Goal: Task Accomplishment & Management: Manage account settings

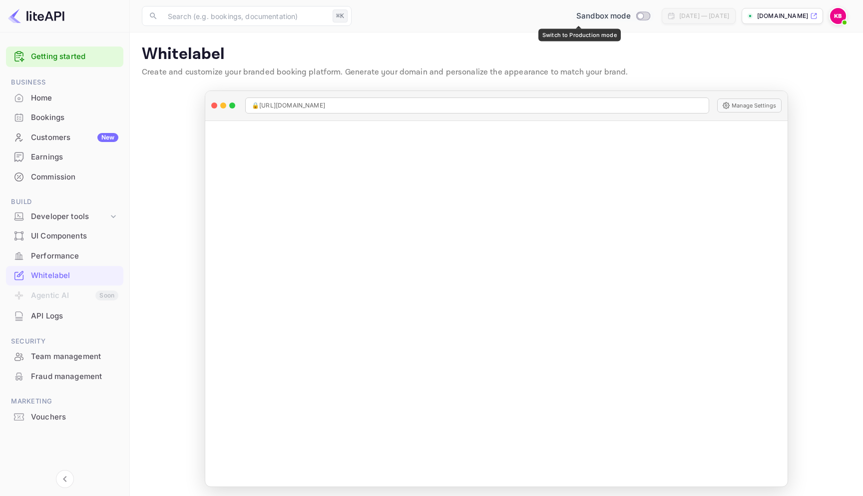
click at [631, 18] on input "Switch to Production mode" at bounding box center [641, 15] width 20 height 6
checkbox input "false"
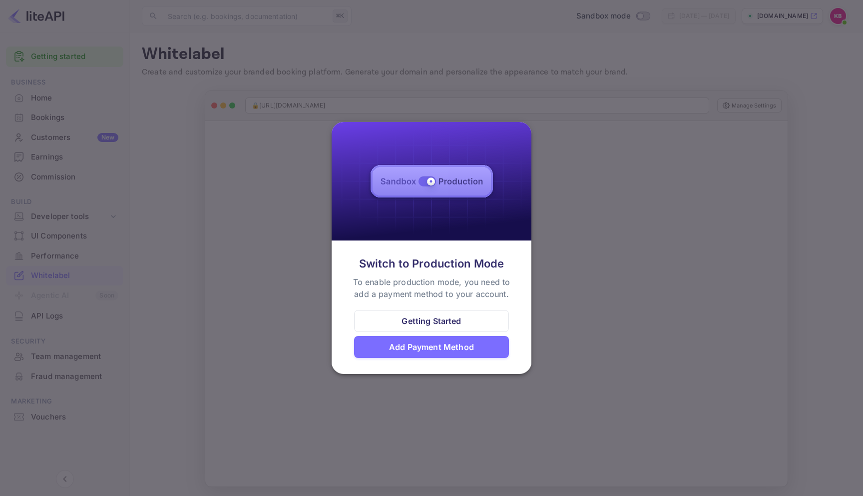
click at [411, 347] on div "Add Payment Method" at bounding box center [431, 347] width 85 height 12
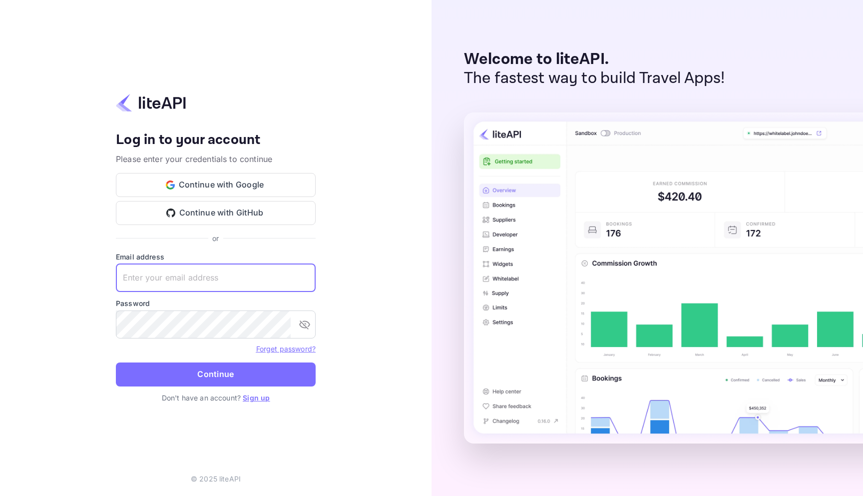
click at [170, 278] on input "text" at bounding box center [216, 278] width 200 height 28
type input "[EMAIL_ADDRESS][DOMAIN_NAME]"
